Goal: Transaction & Acquisition: Purchase product/service

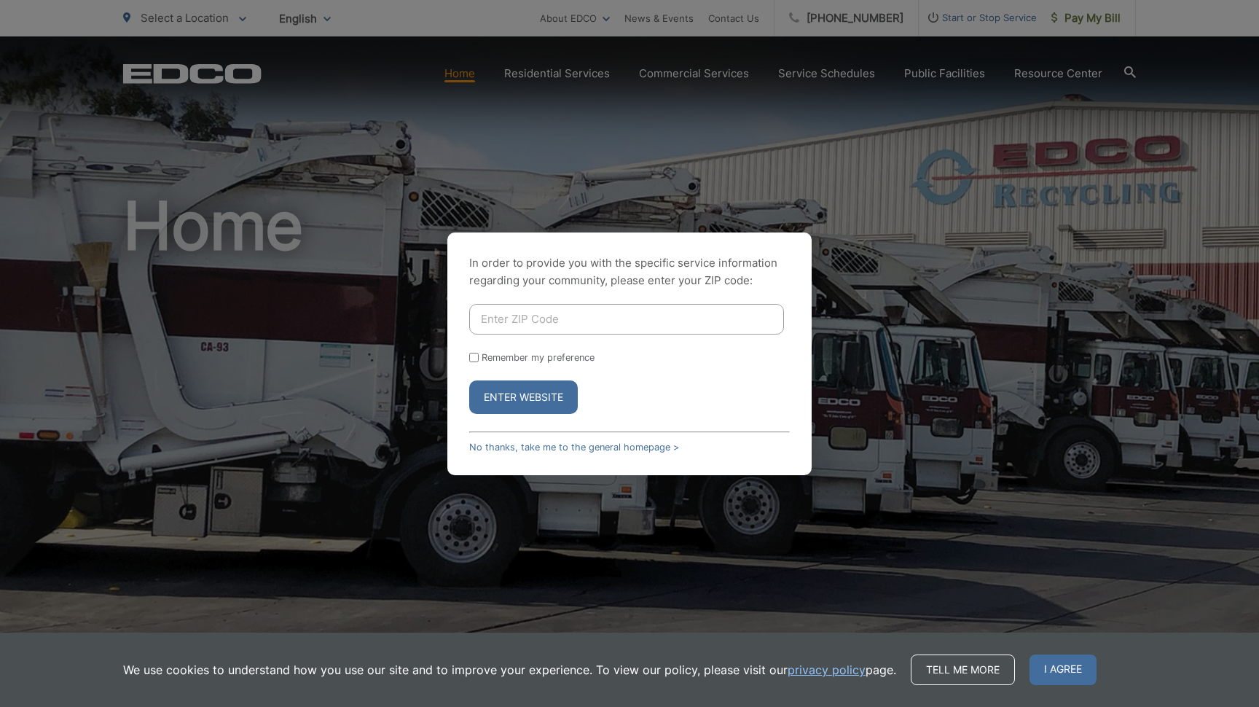
click at [530, 321] on input "Enter ZIP Code" at bounding box center [626, 319] width 315 height 31
type input "92024"
click at [584, 356] on label "Remember my preference" at bounding box center [537, 357] width 113 height 11
click at [479, 356] on input "Remember my preference" at bounding box center [473, 357] width 9 height 9
checkbox input "true"
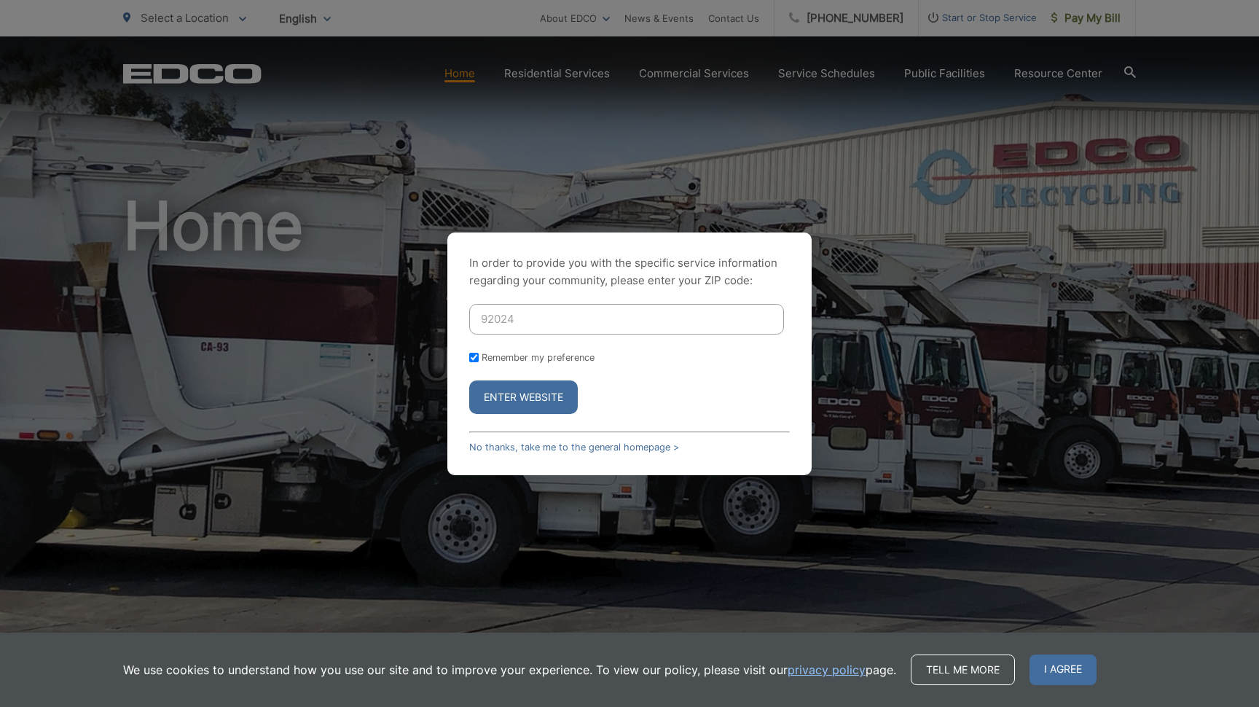
click at [541, 403] on button "Enter Website" at bounding box center [523, 397] width 109 height 34
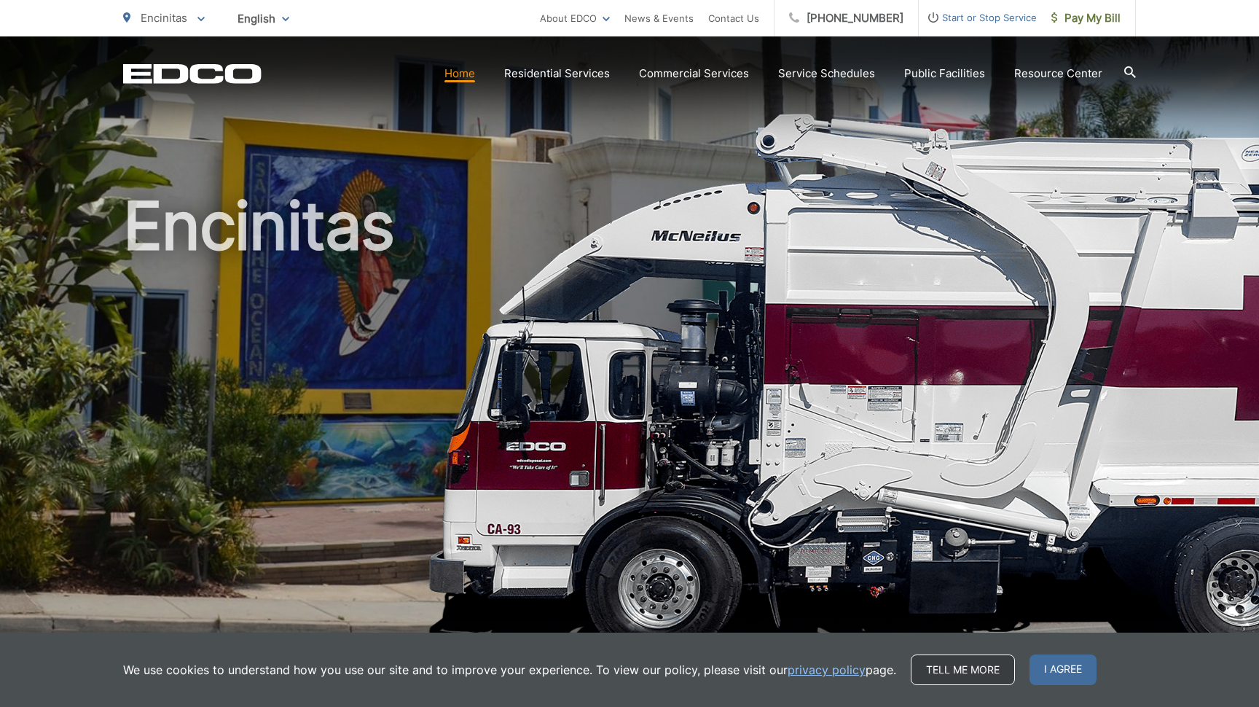
click at [982, 666] on link "Tell me more" at bounding box center [963, 669] width 104 height 31
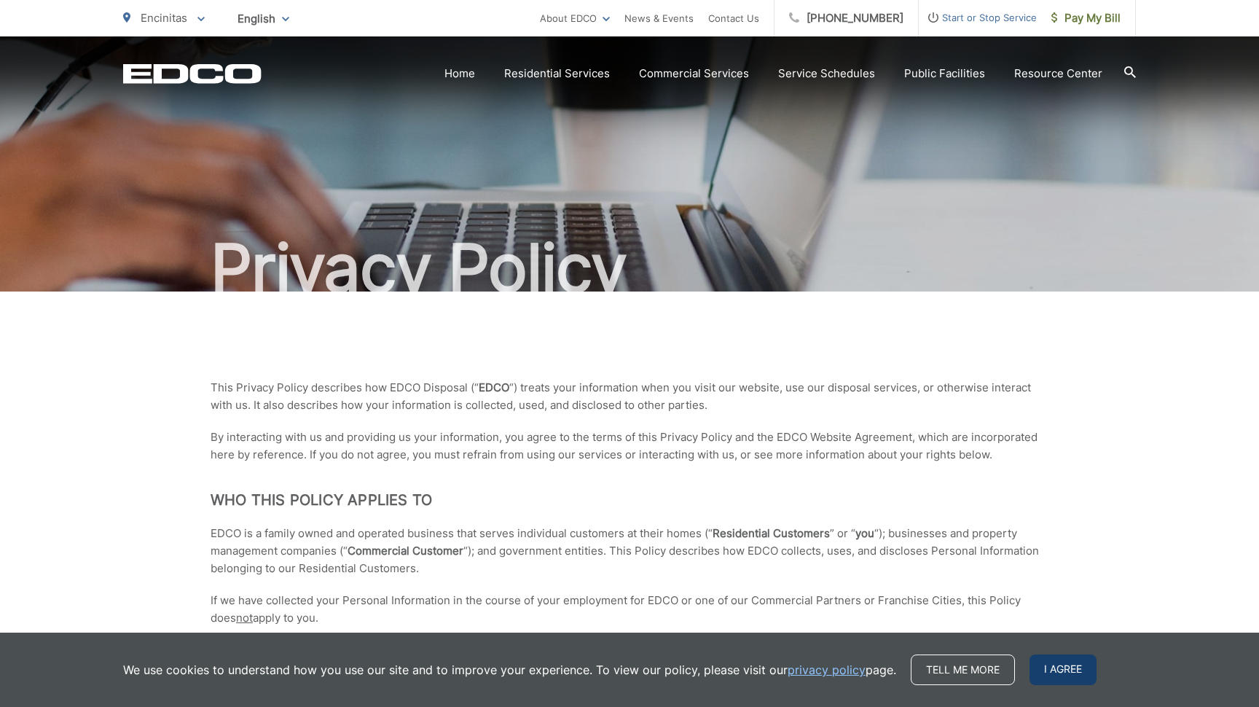
click at [1060, 669] on span "I agree" at bounding box center [1062, 669] width 67 height 31
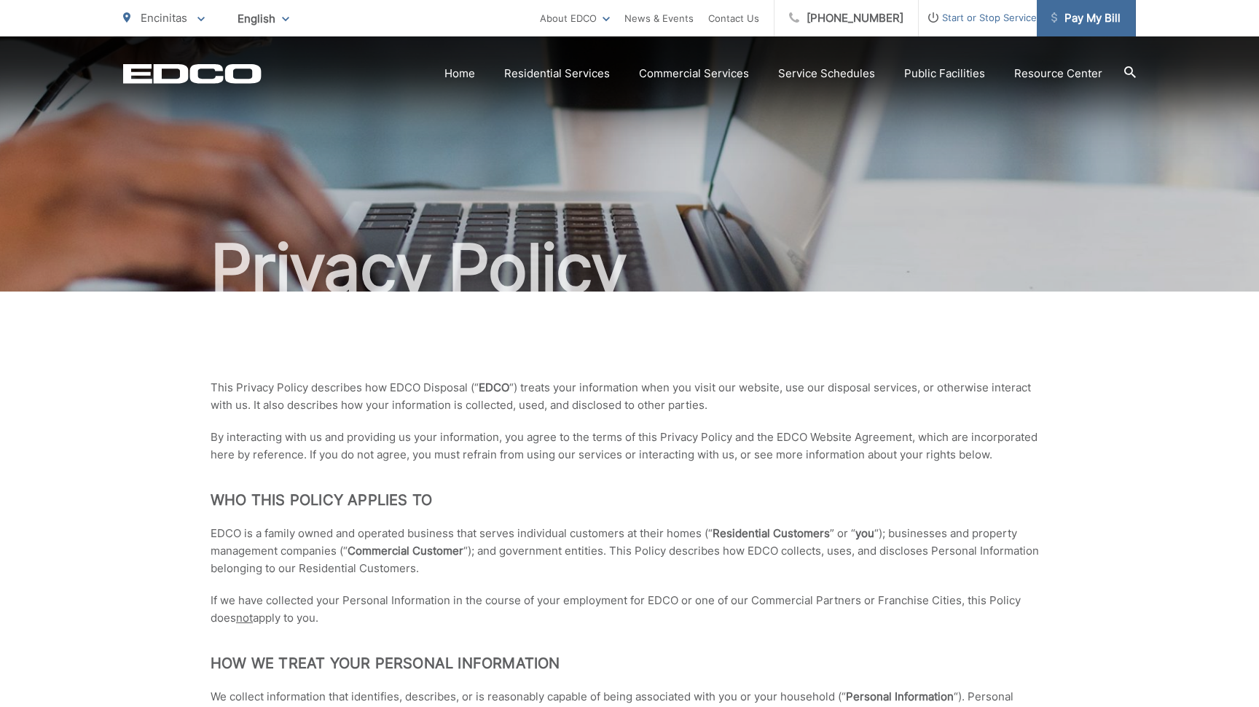
click at [1102, 18] on span "Pay My Bill" at bounding box center [1085, 17] width 69 height 17
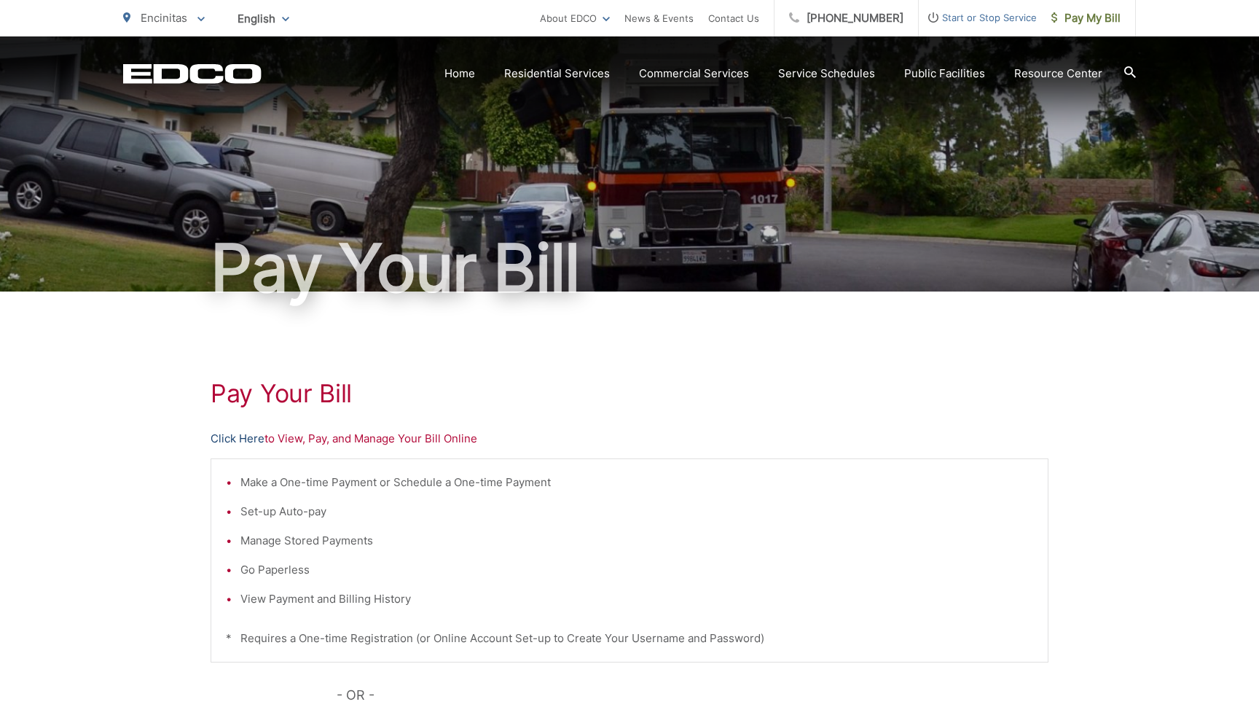
click at [236, 438] on link "Click Here" at bounding box center [238, 438] width 54 height 17
